Goal: Task Accomplishment & Management: Manage account settings

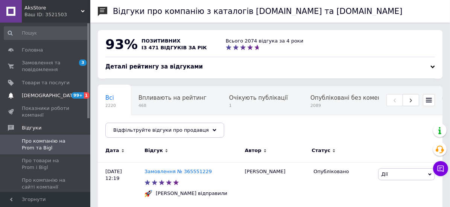
click at [33, 94] on span "[DEMOGRAPHIC_DATA]" at bounding box center [50, 95] width 56 height 7
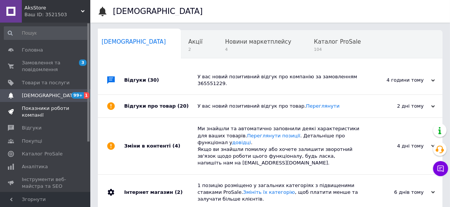
scroll to position [60, 0]
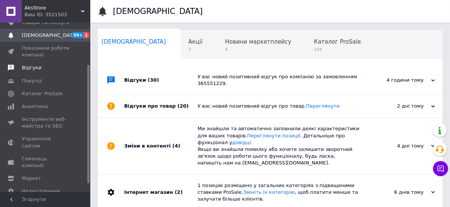
click at [38, 70] on span "Відгуки" at bounding box center [46, 67] width 48 height 7
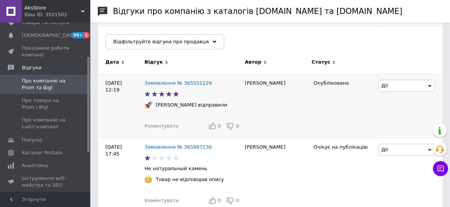
scroll to position [90, 0]
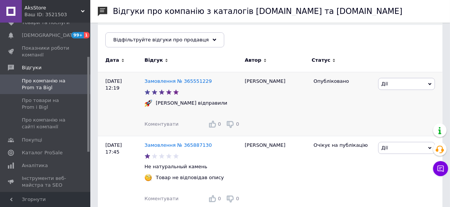
click at [395, 83] on span "Дії" at bounding box center [406, 84] width 57 height 12
click at [397, 110] on li "Подивитись" at bounding box center [407, 109] width 56 height 11
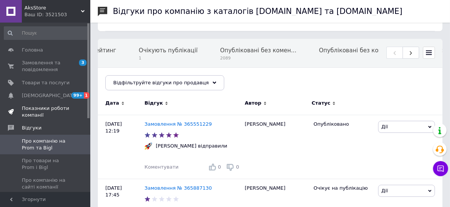
scroll to position [0, 0]
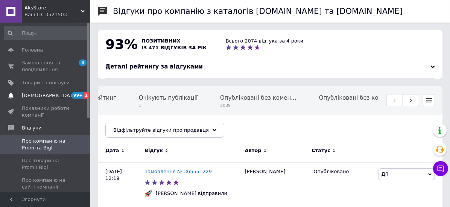
click at [36, 93] on span "[DEMOGRAPHIC_DATA]" at bounding box center [50, 95] width 56 height 7
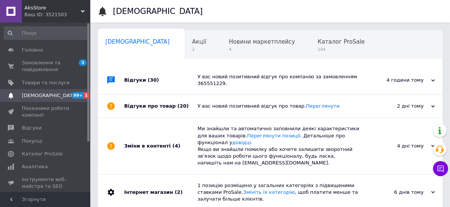
scroll to position [0, 4]
click at [31, 64] on span "Замовлення та повідомлення" at bounding box center [46, 66] width 48 height 14
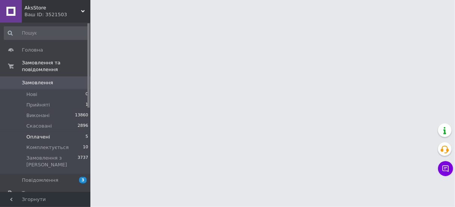
click at [30, 134] on span "Оплачені" at bounding box center [38, 137] width 24 height 7
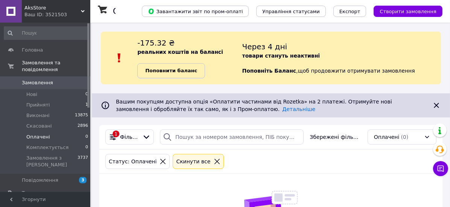
click at [152, 73] on b "Поповнити баланс" at bounding box center [171, 71] width 52 height 6
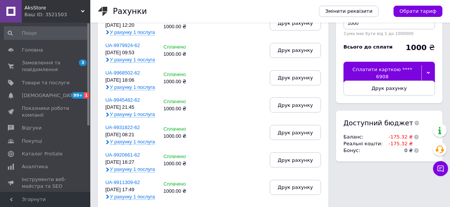
scroll to position [90, 0]
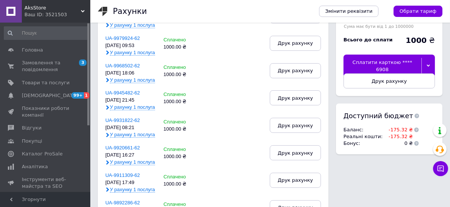
click at [360, 63] on div "Сплатити карткою **** 6908" at bounding box center [383, 66] width 78 height 23
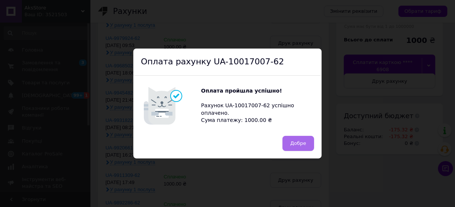
click at [306, 146] on button "Добре" at bounding box center [298, 143] width 32 height 15
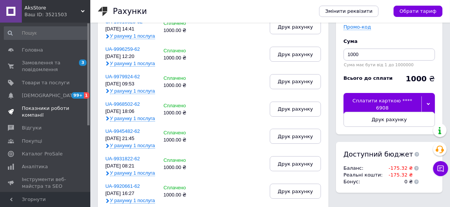
scroll to position [0, 0]
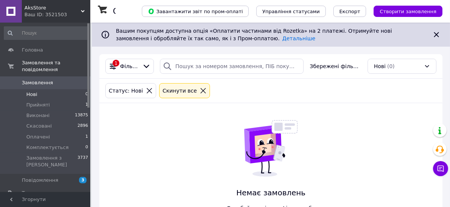
click at [32, 91] on span "Нові" at bounding box center [31, 94] width 11 height 7
click at [33, 134] on span "Оплачені" at bounding box center [38, 137] width 24 height 7
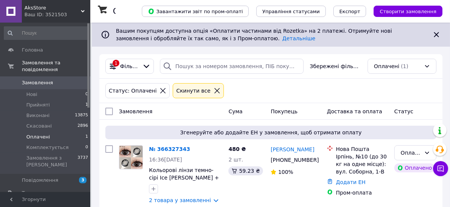
click at [35, 134] on span "Оплачені" at bounding box center [38, 137] width 24 height 7
click at [29, 89] on li "Нові 0" at bounding box center [46, 94] width 93 height 11
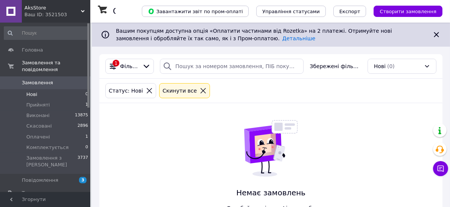
click at [37, 89] on li "Нові 0" at bounding box center [46, 94] width 93 height 11
click at [35, 134] on span "Оплачені" at bounding box center [38, 137] width 24 height 7
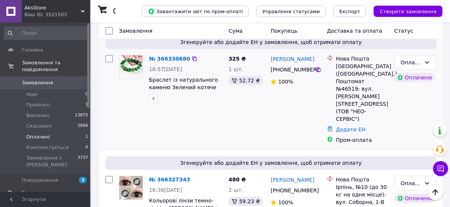
scroll to position [164, 0]
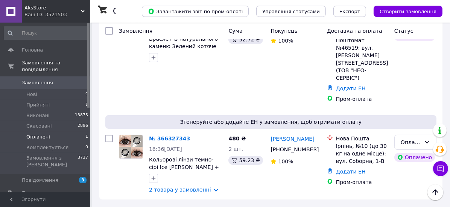
click at [41, 134] on span "Оплачені" at bounding box center [38, 137] width 24 height 7
